Goal: Task Accomplishment & Management: Complete application form

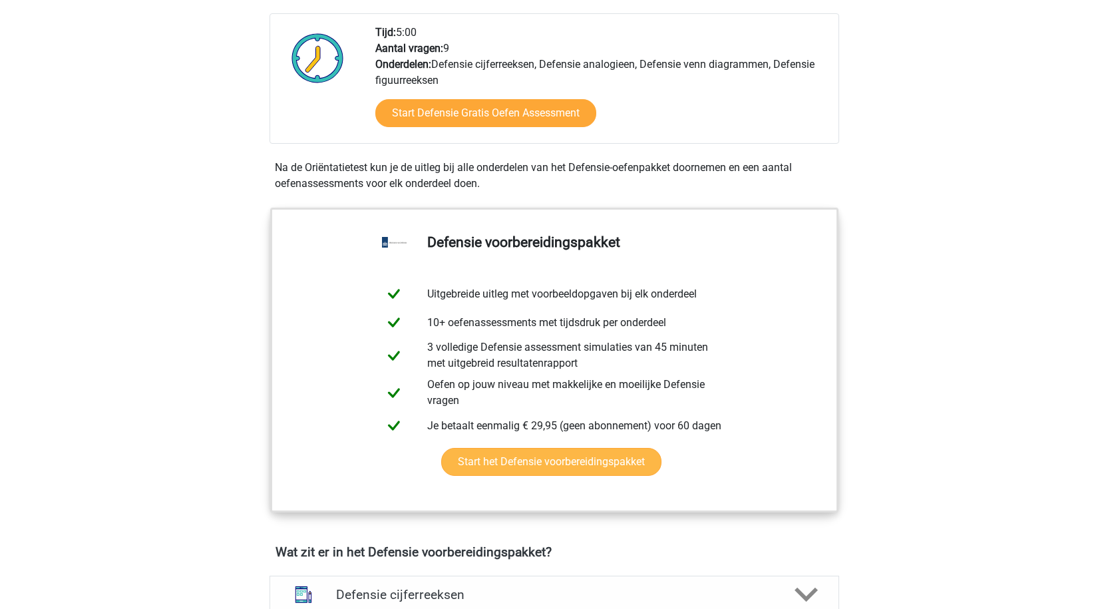
scroll to position [466, 0]
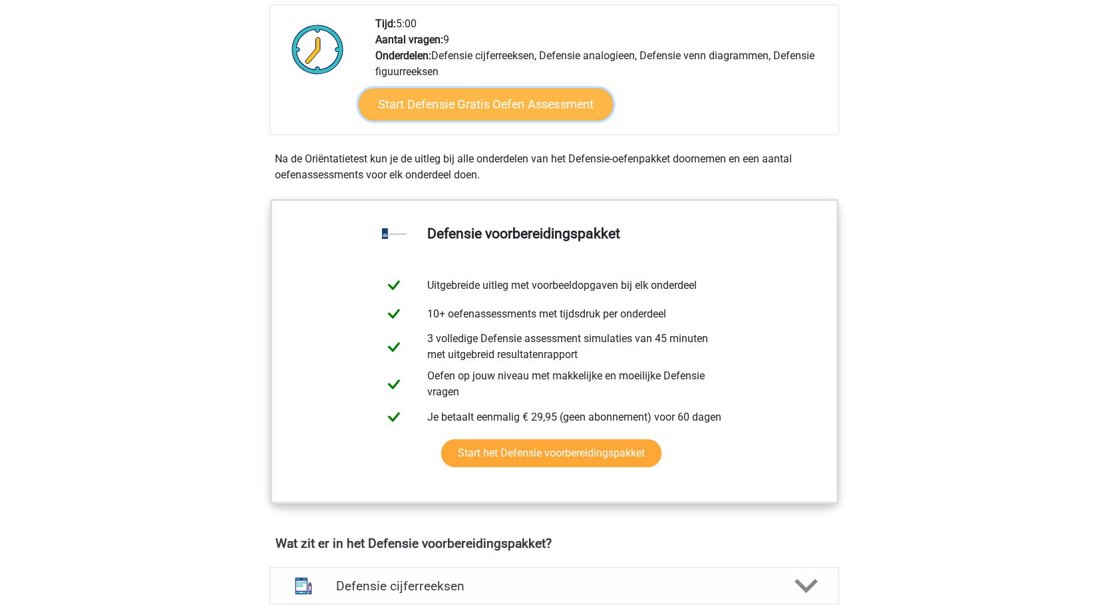
click at [479, 103] on link "Start Defensie Gratis Oefen Assessment" at bounding box center [486, 105] width 254 height 32
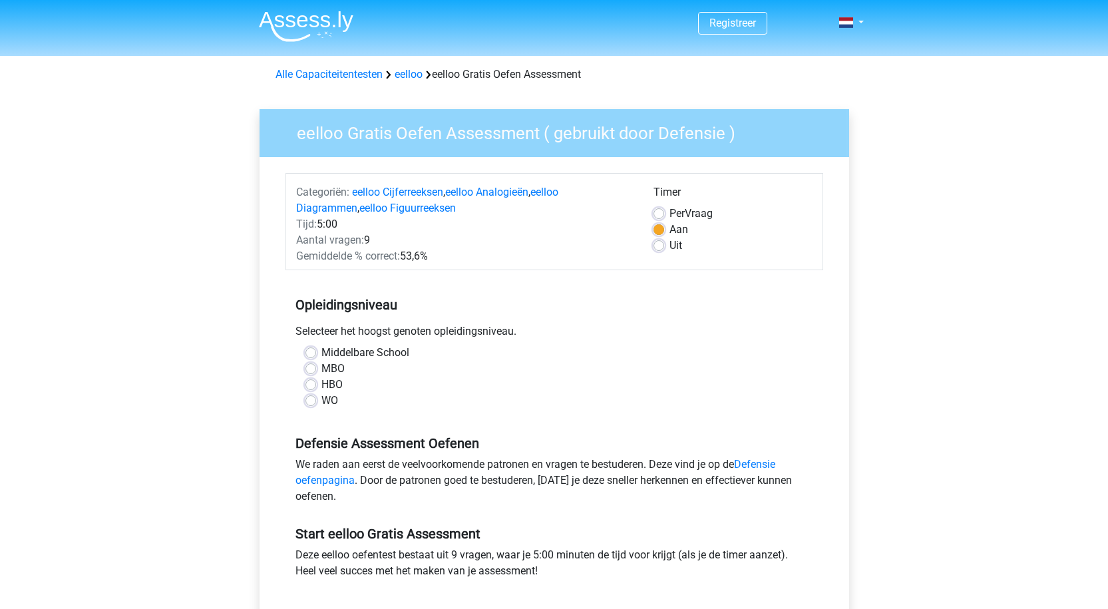
click at [321, 387] on label "HBO" at bounding box center [331, 385] width 21 height 16
click at [307, 387] on input "HBO" at bounding box center [311, 383] width 11 height 13
radio input "true"
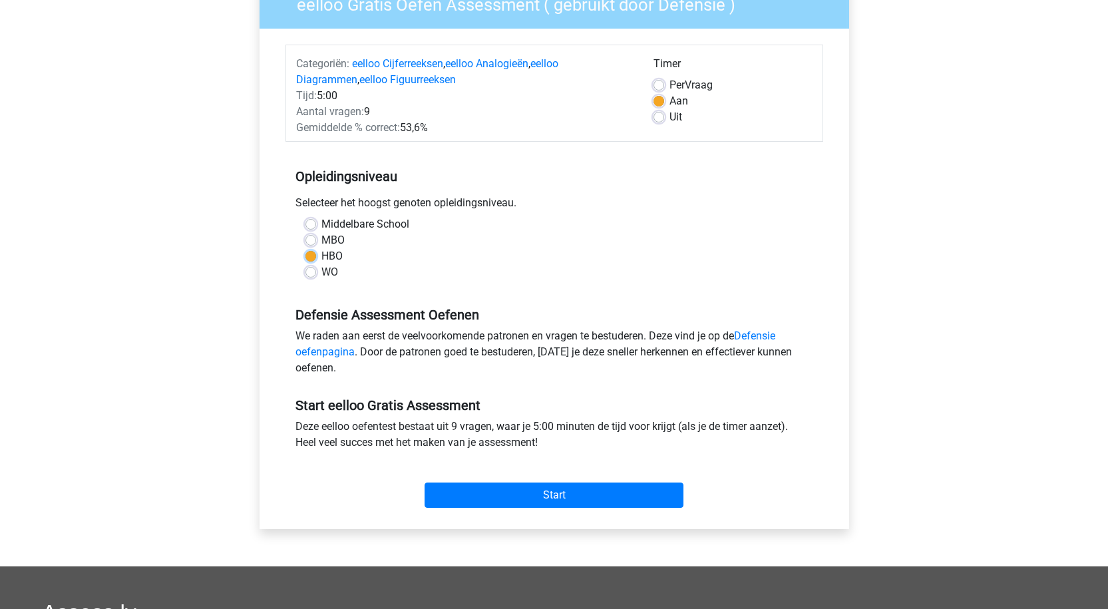
scroll to position [133, 0]
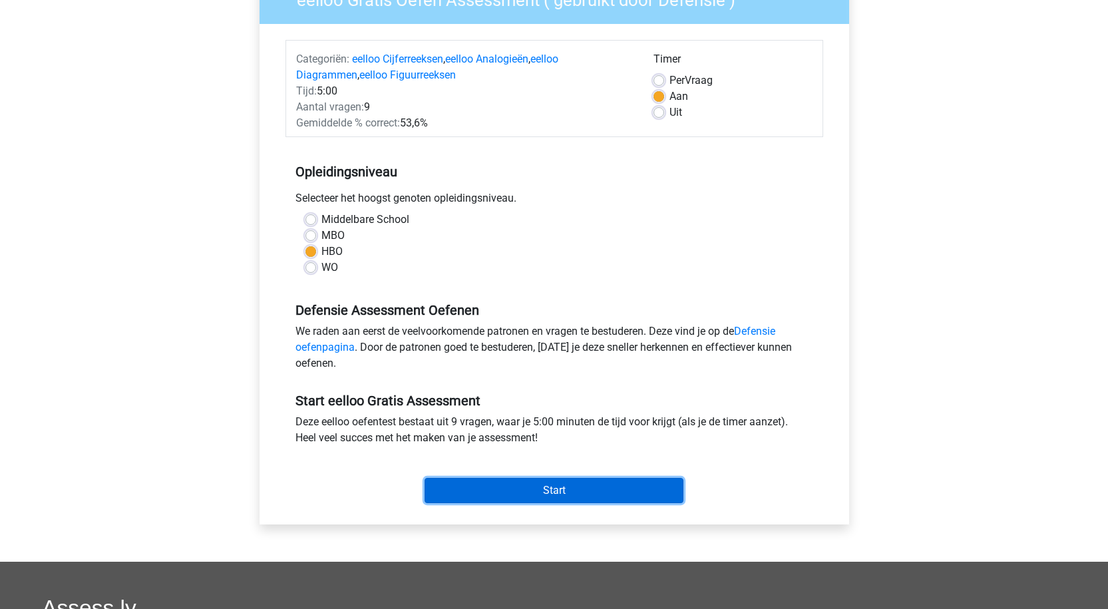
click at [580, 487] on input "Start" at bounding box center [554, 490] width 259 height 25
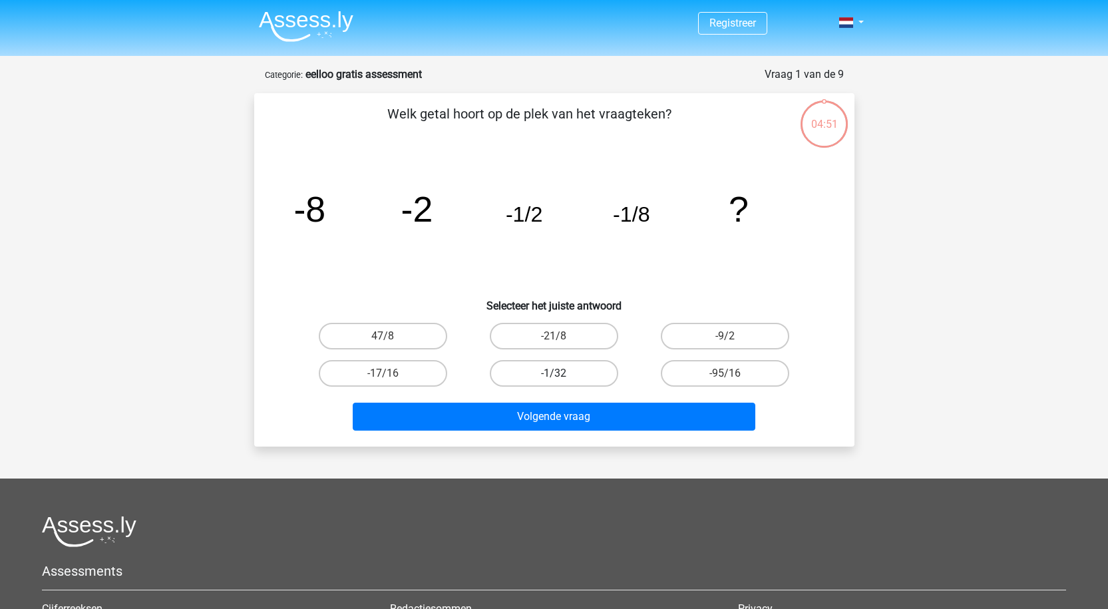
click at [557, 365] on label "-1/32" at bounding box center [554, 373] width 128 height 27
click at [557, 373] on input "-1/32" at bounding box center [558, 377] width 9 height 9
radio input "true"
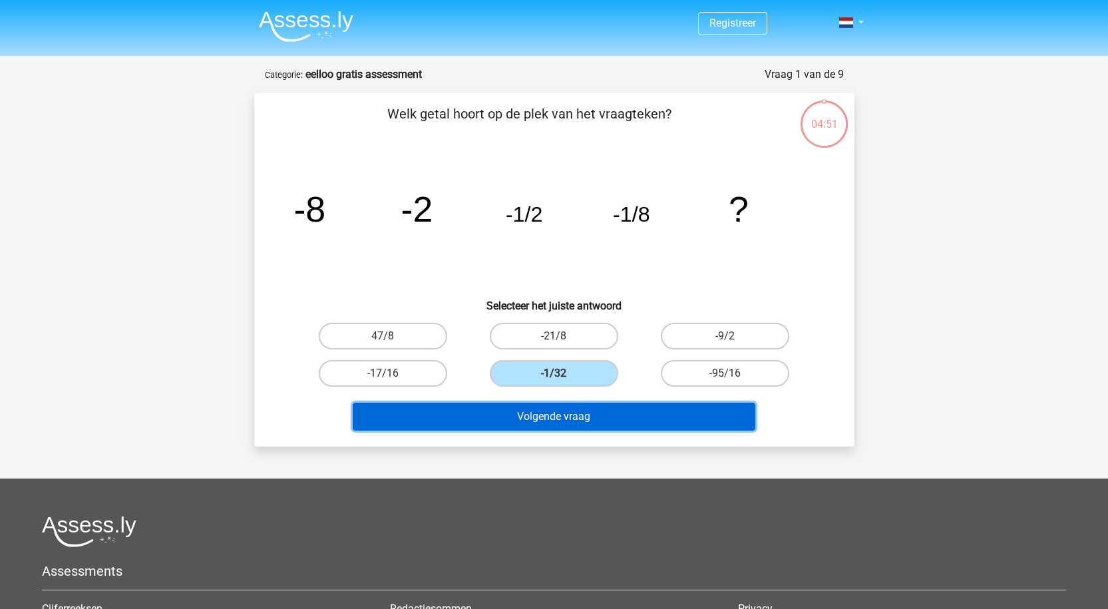
click at [562, 411] on button "Volgende vraag" at bounding box center [554, 417] width 403 height 28
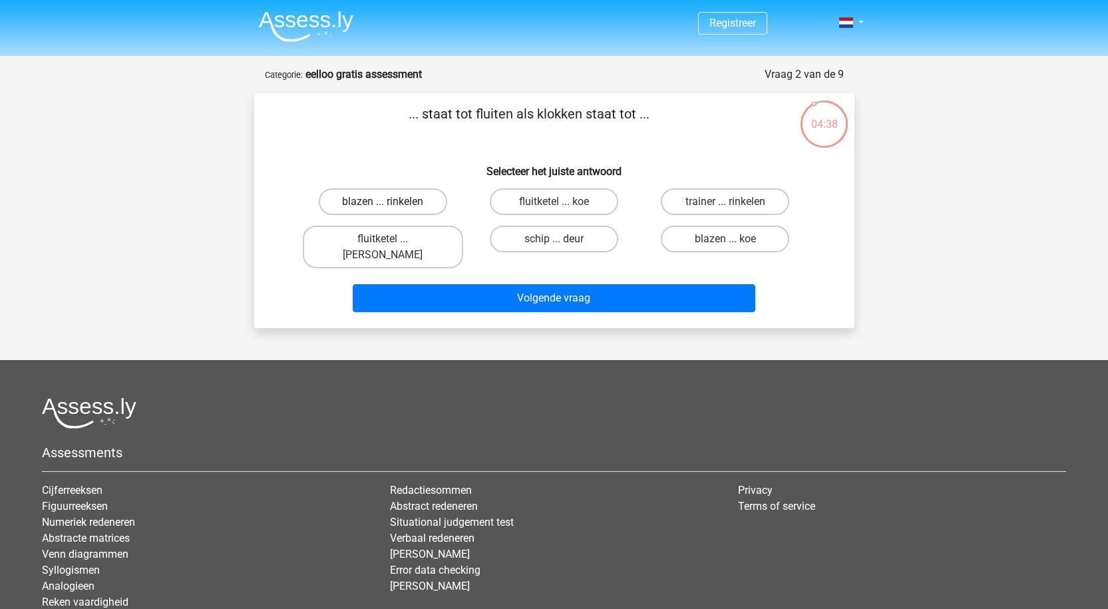
click at [437, 200] on label "blazen ... rinkelen" at bounding box center [383, 201] width 128 height 27
click at [391, 202] on input "blazen ... rinkelen" at bounding box center [387, 206] width 9 height 9
radio input "true"
click at [540, 274] on div "Volgende vraag" at bounding box center [555, 296] width 558 height 44
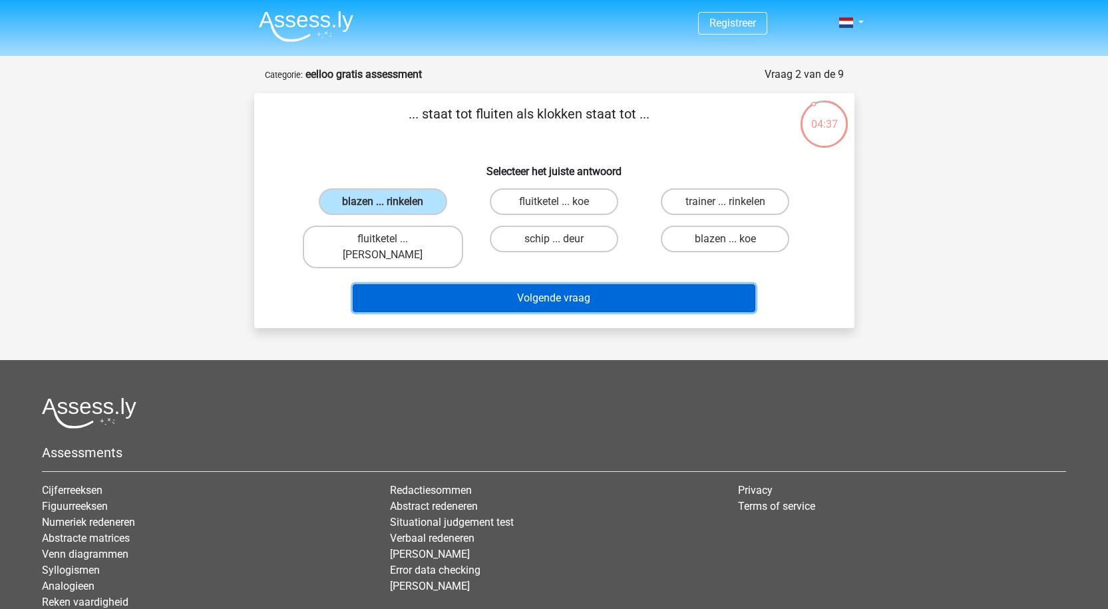
click at [548, 284] on button "Volgende vraag" at bounding box center [554, 298] width 403 height 28
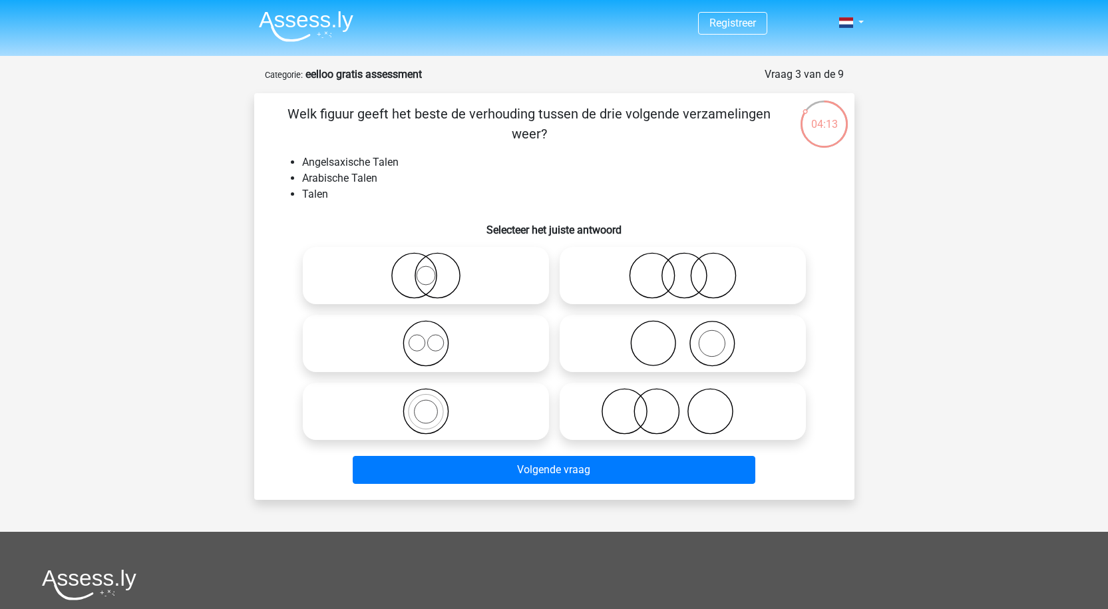
click at [437, 288] on icon at bounding box center [426, 275] width 236 height 47
click at [435, 269] on input "radio" at bounding box center [430, 264] width 9 height 9
radio input "true"
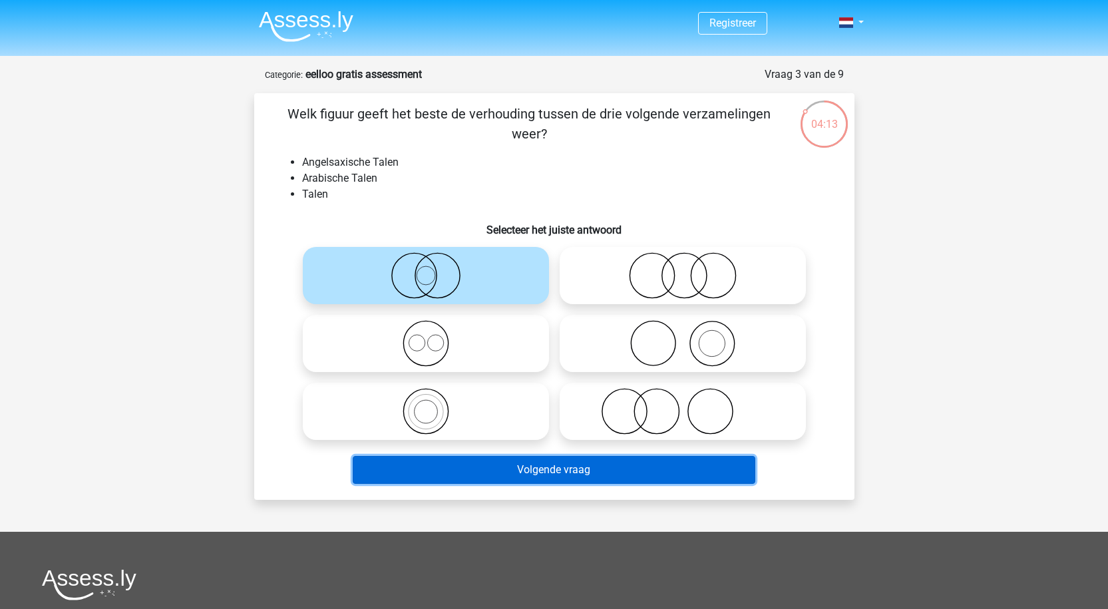
click at [563, 467] on button "Volgende vraag" at bounding box center [554, 470] width 403 height 28
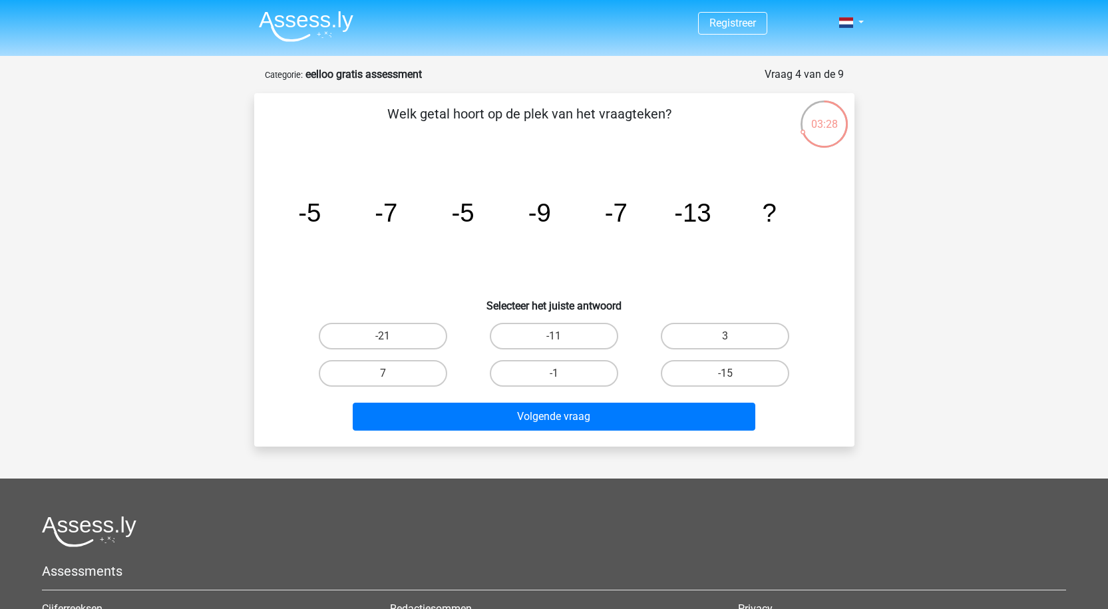
click at [556, 338] on input "-11" at bounding box center [558, 340] width 9 height 9
radio input "true"
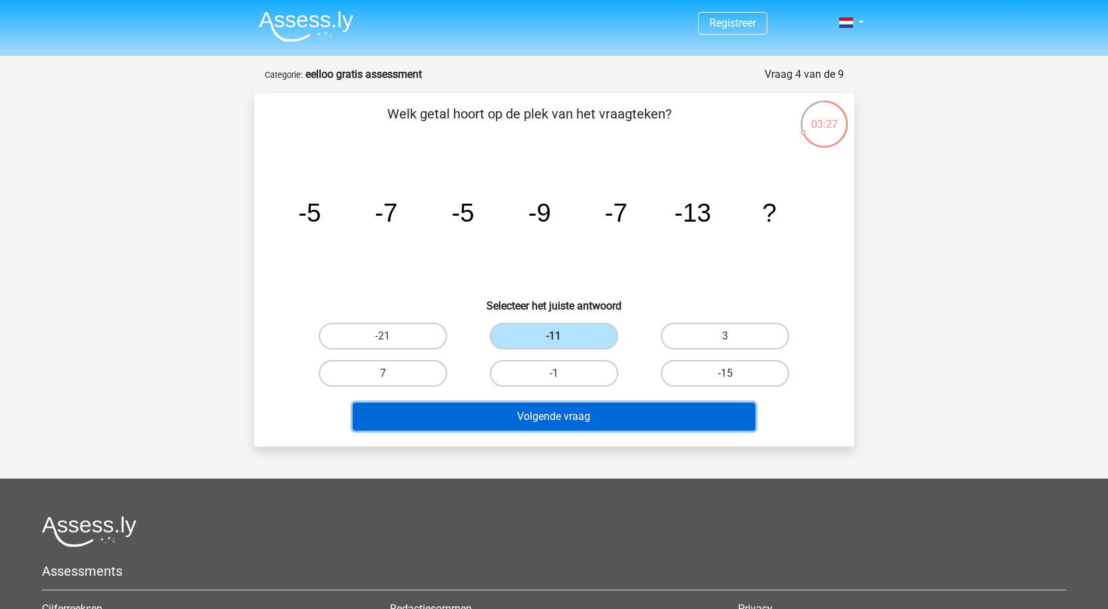
click at [666, 406] on button "Volgende vraag" at bounding box center [554, 417] width 403 height 28
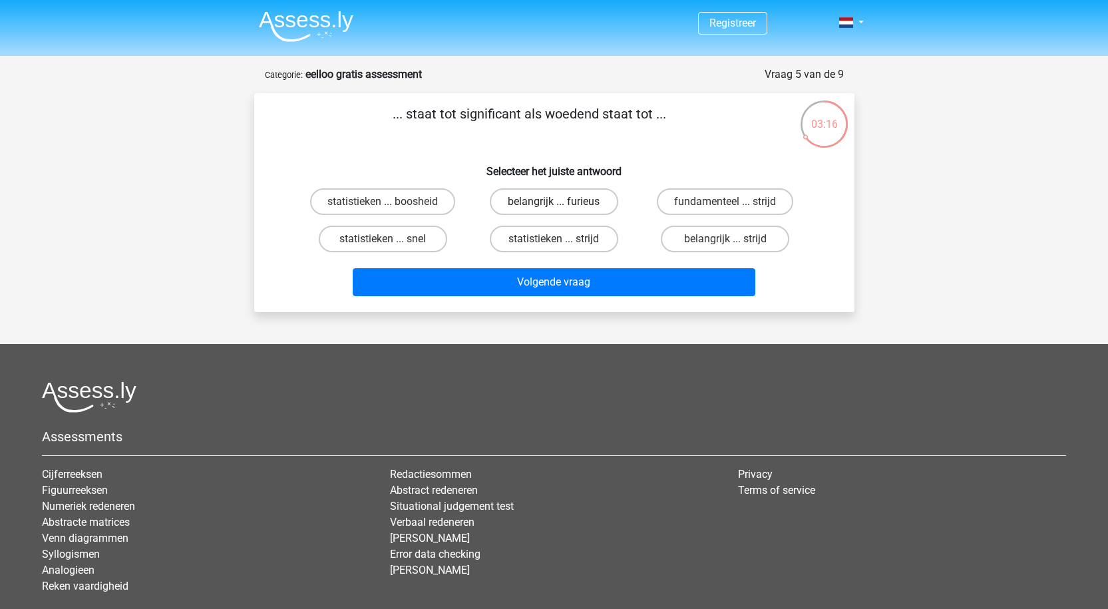
click at [552, 202] on label "belangrijk ... furieus" at bounding box center [554, 201] width 128 height 27
click at [554, 202] on input "belangrijk ... furieus" at bounding box center [558, 206] width 9 height 9
radio input "true"
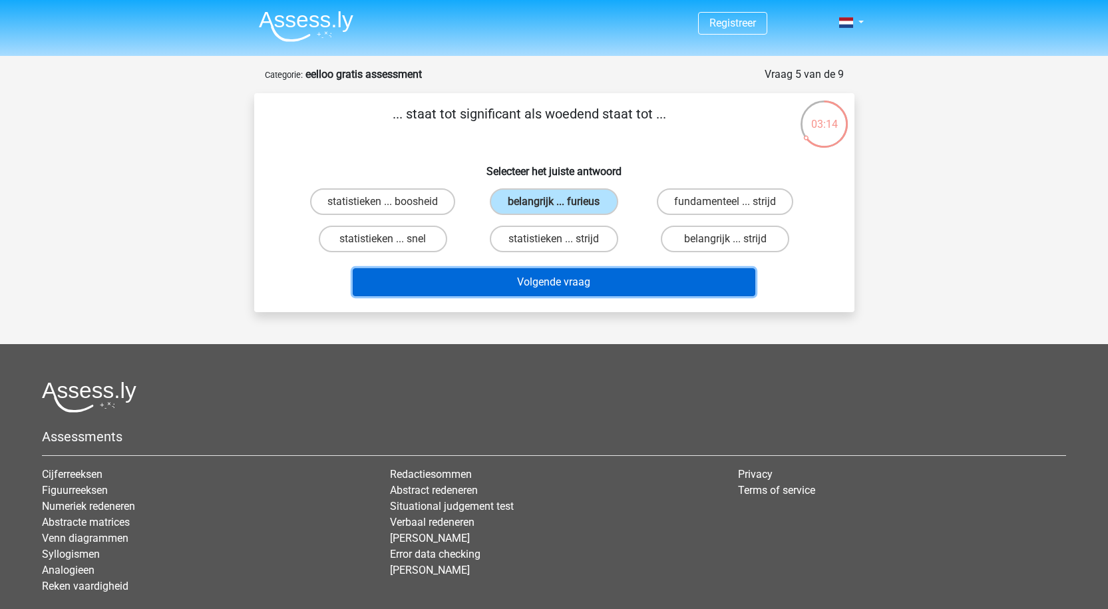
click at [602, 285] on button "Volgende vraag" at bounding box center [554, 282] width 403 height 28
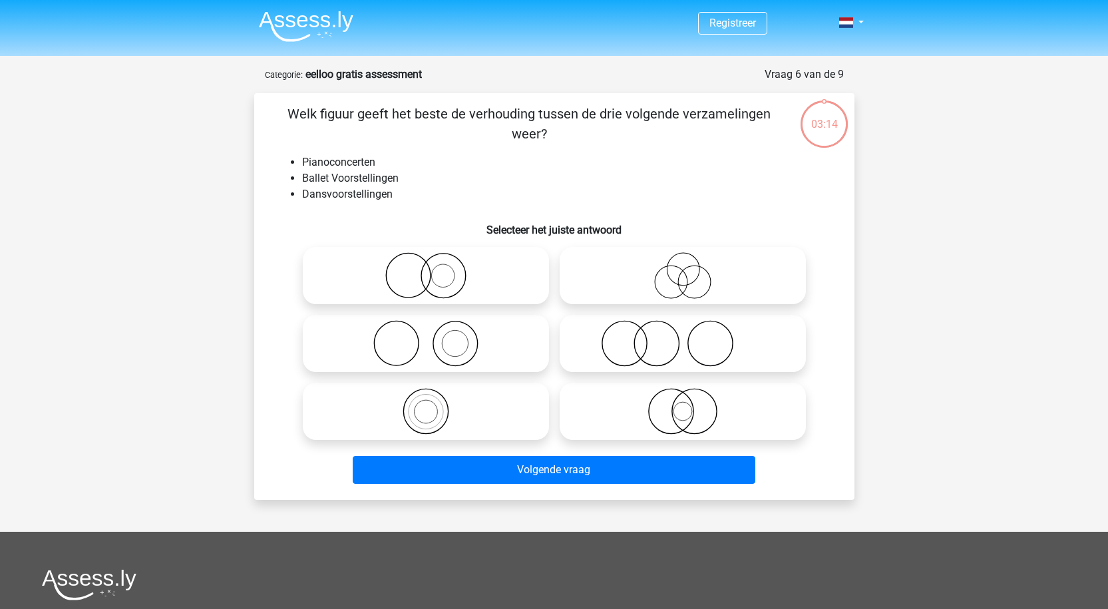
scroll to position [67, 0]
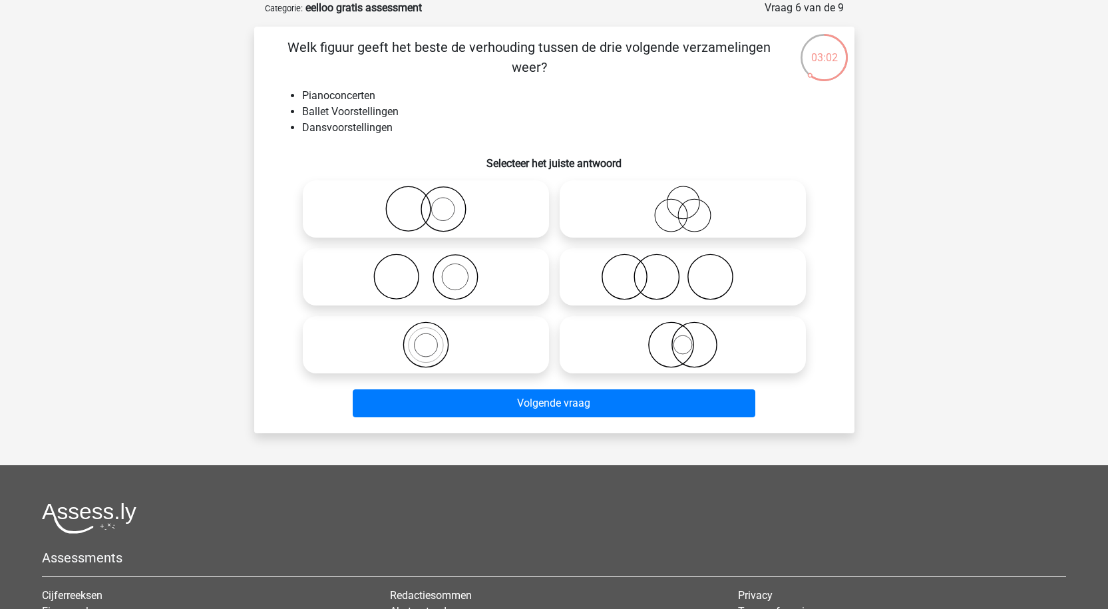
click at [660, 221] on icon at bounding box center [683, 209] width 236 height 47
click at [683, 202] on input "radio" at bounding box center [687, 198] width 9 height 9
radio input "true"
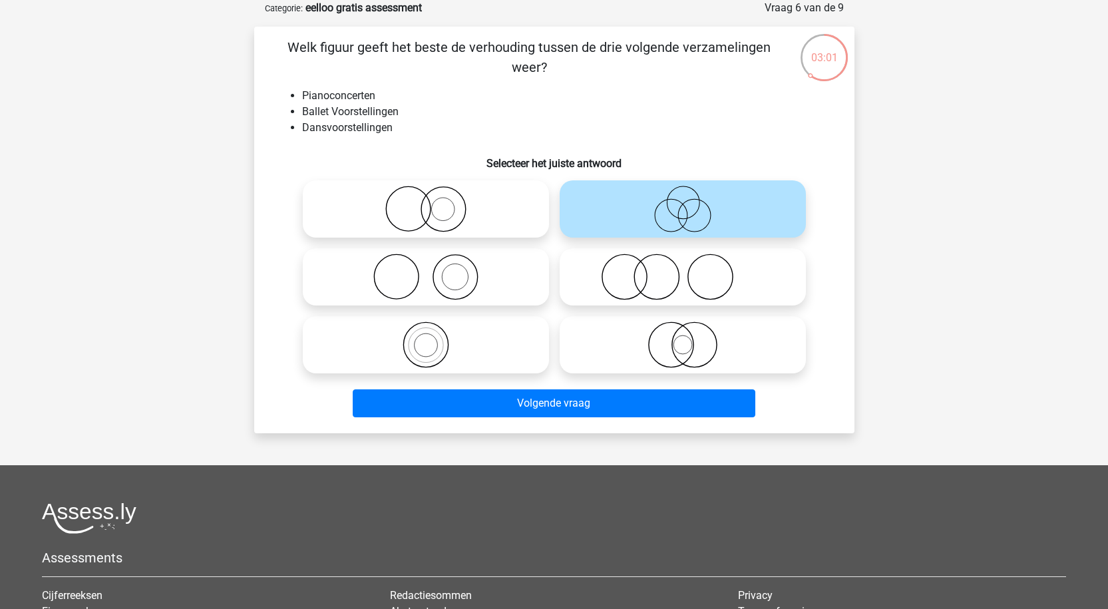
click at [657, 386] on div "Volgende vraag" at bounding box center [555, 401] width 558 height 44
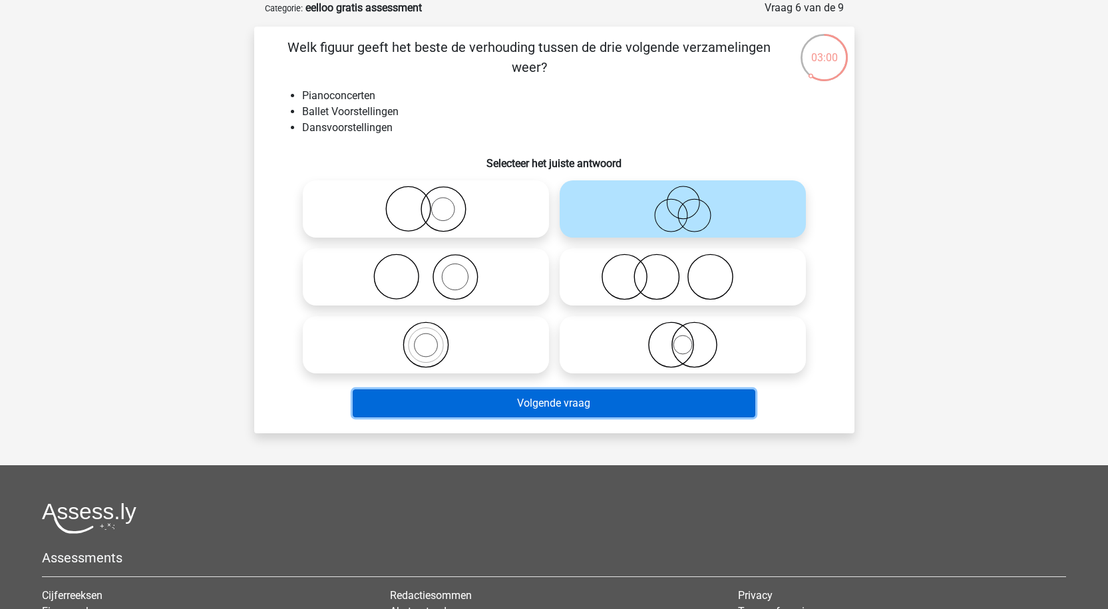
click at [653, 400] on button "Volgende vraag" at bounding box center [554, 403] width 403 height 28
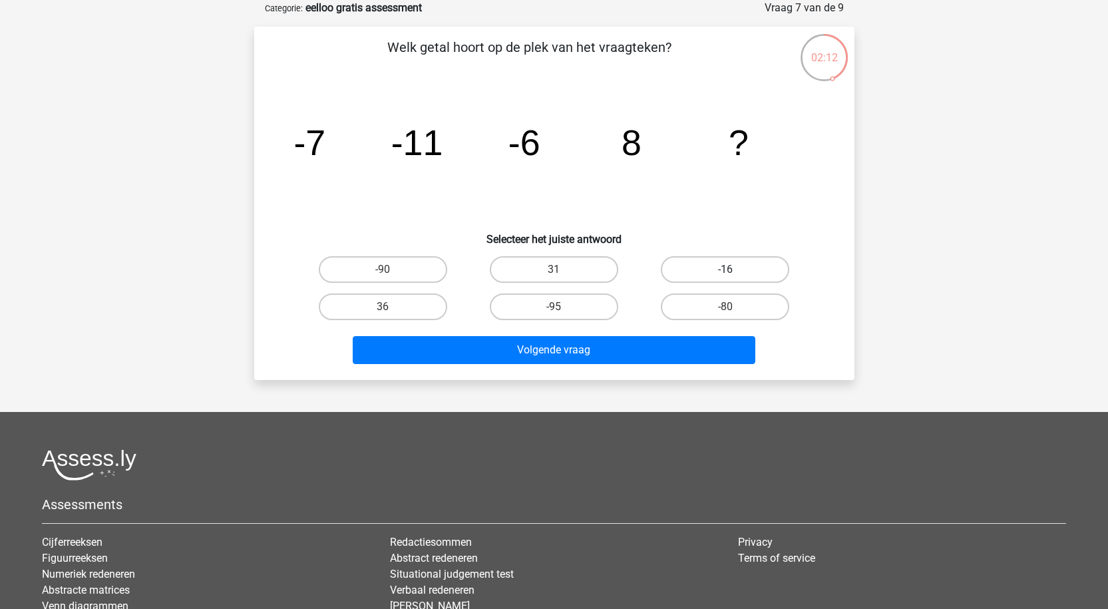
click at [764, 274] on label "-16" at bounding box center [725, 269] width 128 height 27
click at [734, 274] on input "-16" at bounding box center [730, 274] width 9 height 9
radio input "true"
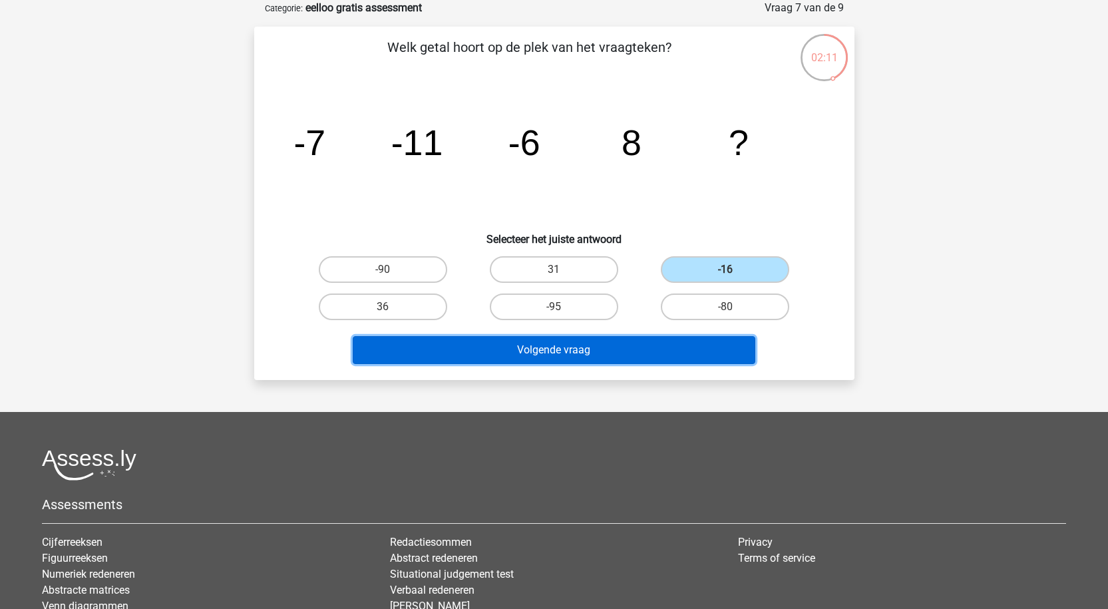
click at [716, 348] on button "Volgende vraag" at bounding box center [554, 350] width 403 height 28
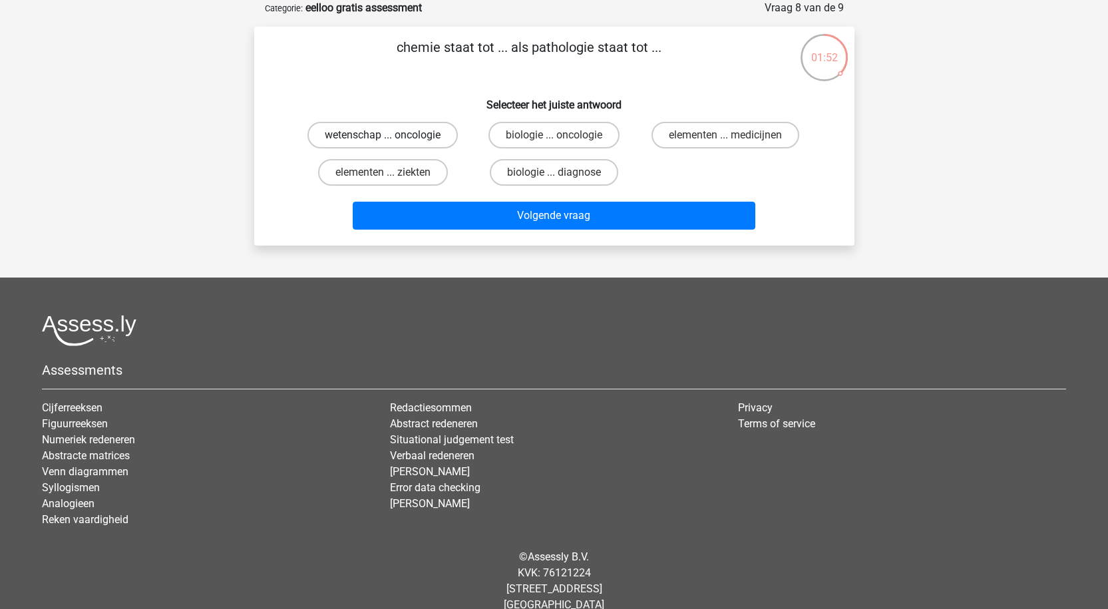
click at [433, 130] on label "wetenschap ... oncologie" at bounding box center [383, 135] width 150 height 27
click at [391, 135] on input "wetenschap ... oncologie" at bounding box center [387, 139] width 9 height 9
radio input "true"
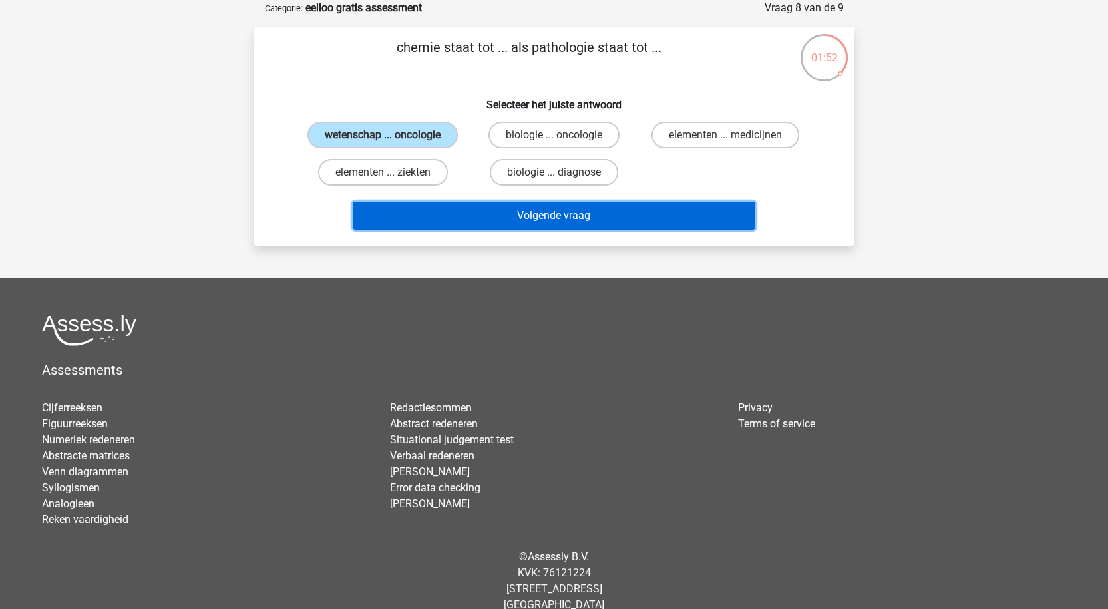
click at [510, 204] on button "Volgende vraag" at bounding box center [554, 216] width 403 height 28
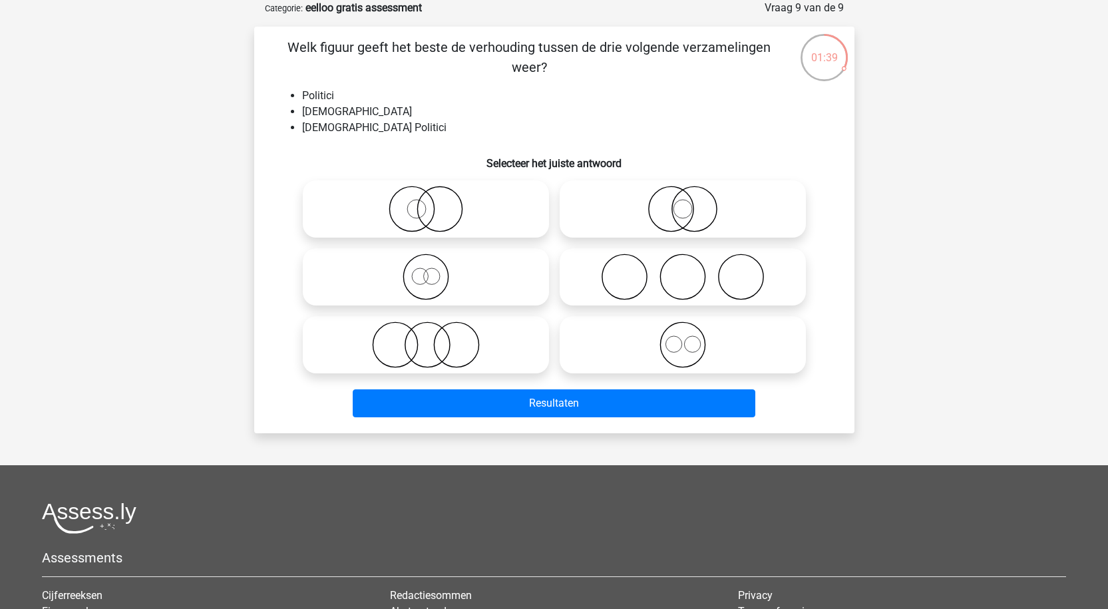
click at [409, 198] on icon at bounding box center [426, 209] width 236 height 47
click at [426, 198] on input "radio" at bounding box center [430, 198] width 9 height 9
radio input "true"
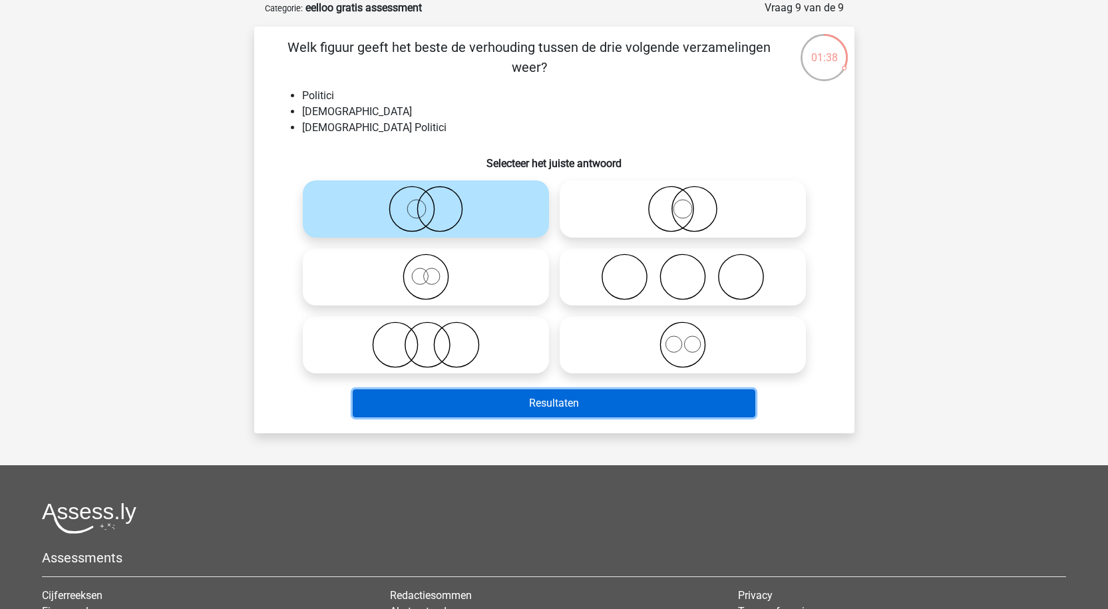
click at [558, 406] on button "Resultaten" at bounding box center [554, 403] width 403 height 28
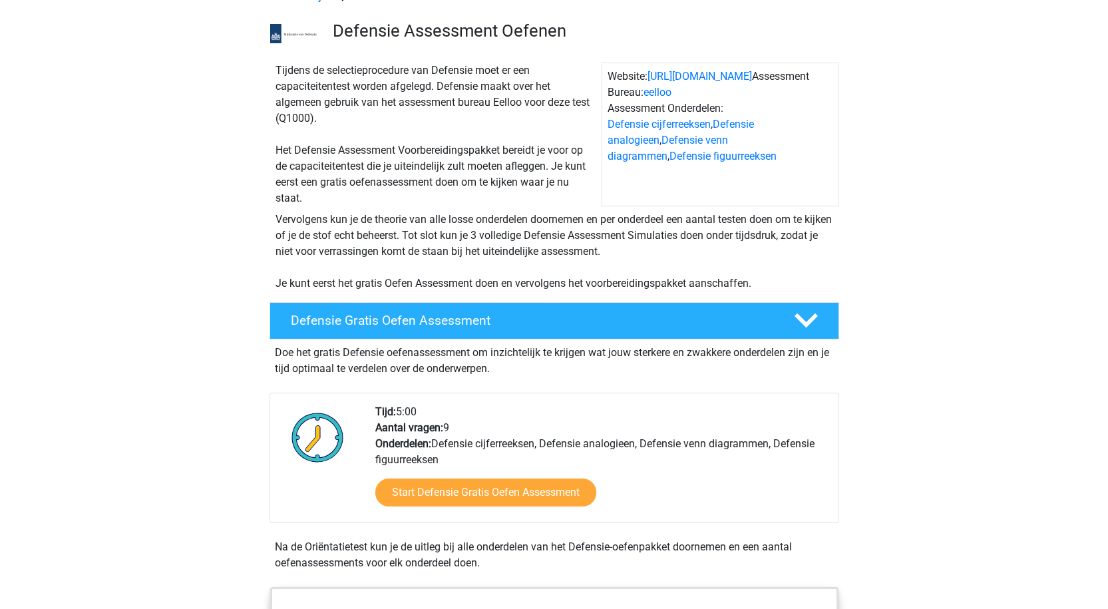
scroll to position [266, 0]
